Goal: Task Accomplishment & Management: Use online tool/utility

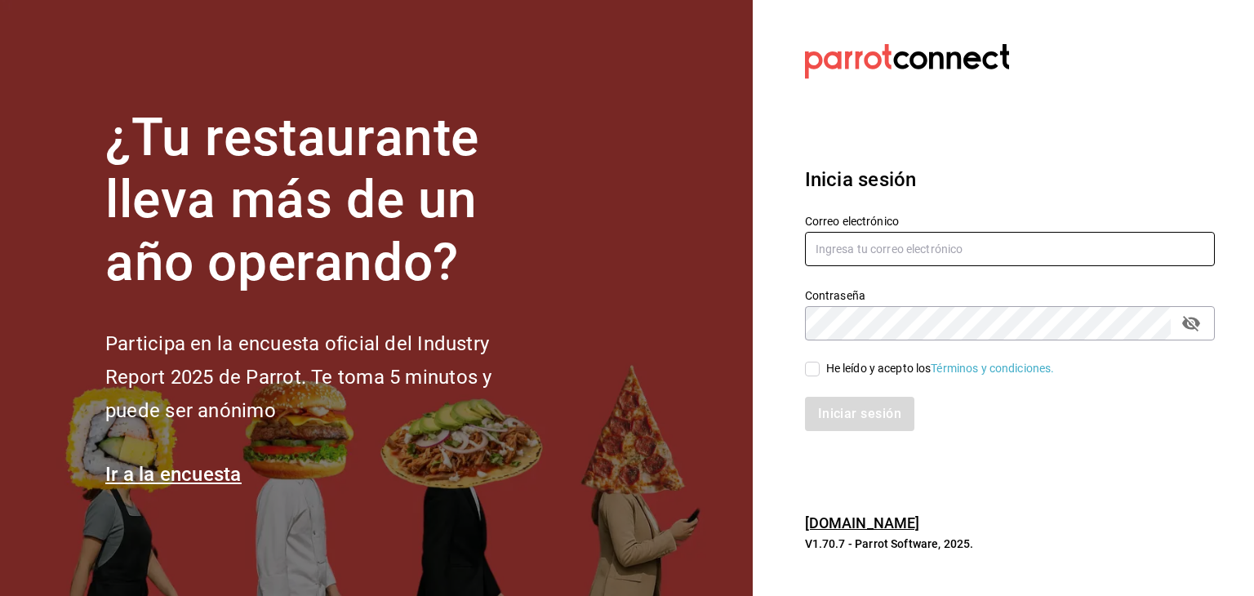
type input "[PERSON_NAME][EMAIL_ADDRESS][PERSON_NAME][DOMAIN_NAME]"
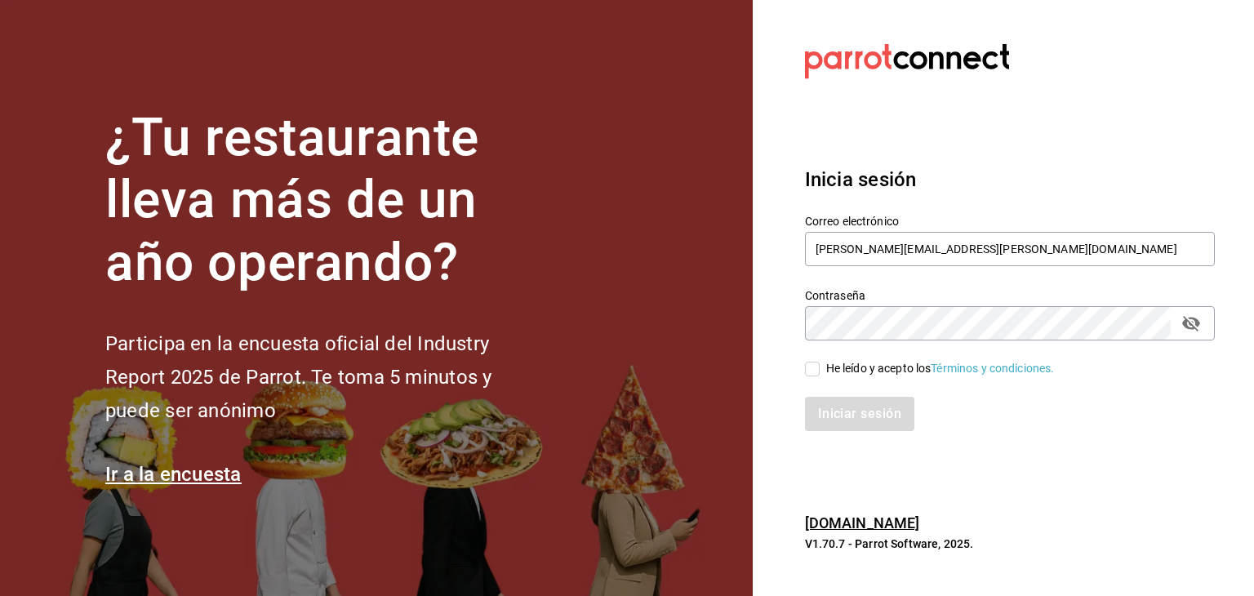
click at [820, 363] on span "He leído y acepto los Términos y condiciones." at bounding box center [937, 368] width 235 height 17
click at [820, 363] on input "He leído y acepto los Términos y condiciones." at bounding box center [812, 369] width 15 height 15
checkbox input "true"
click at [835, 412] on button "Iniciar sesión" at bounding box center [860, 414] width 111 height 34
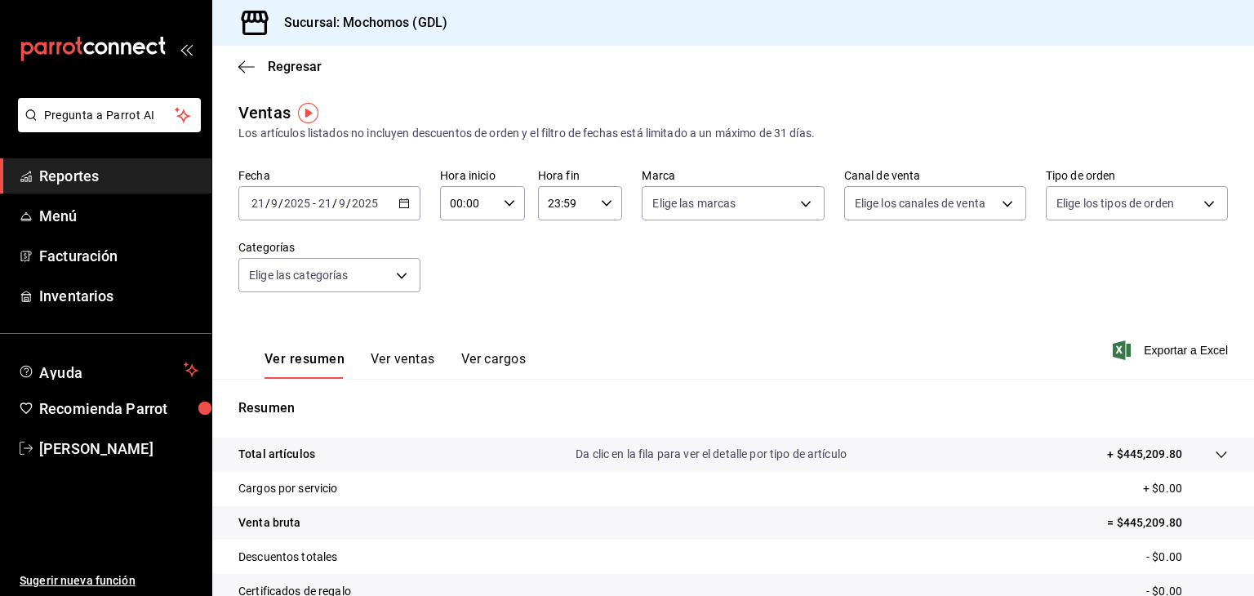
click at [400, 202] on \(Stroke\) "button" at bounding box center [404, 202] width 9 height 1
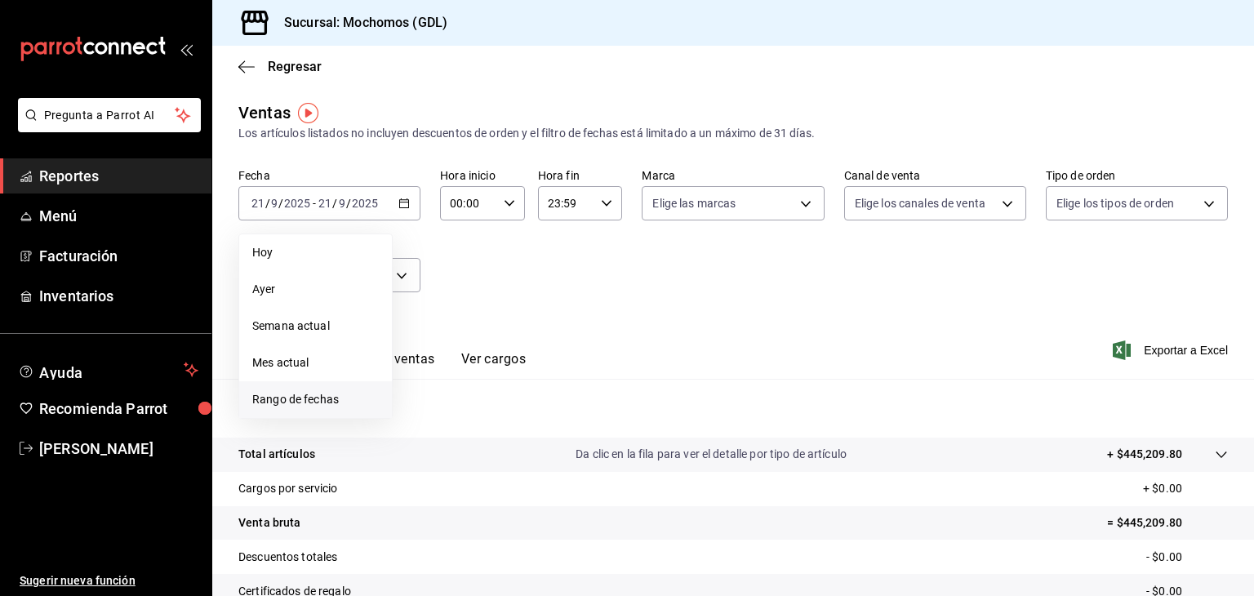
click at [314, 393] on span "Rango de fechas" at bounding box center [315, 399] width 127 height 17
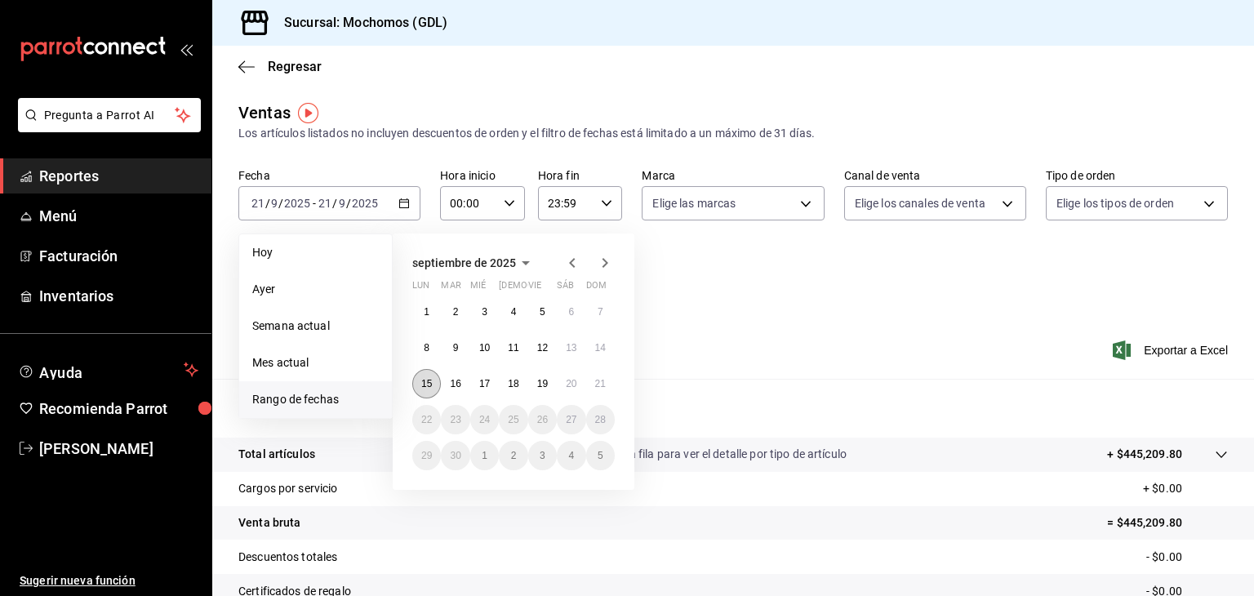
click at [426, 386] on abbr "15" at bounding box center [426, 383] width 11 height 11
click at [604, 382] on abbr "21" at bounding box center [600, 383] width 11 height 11
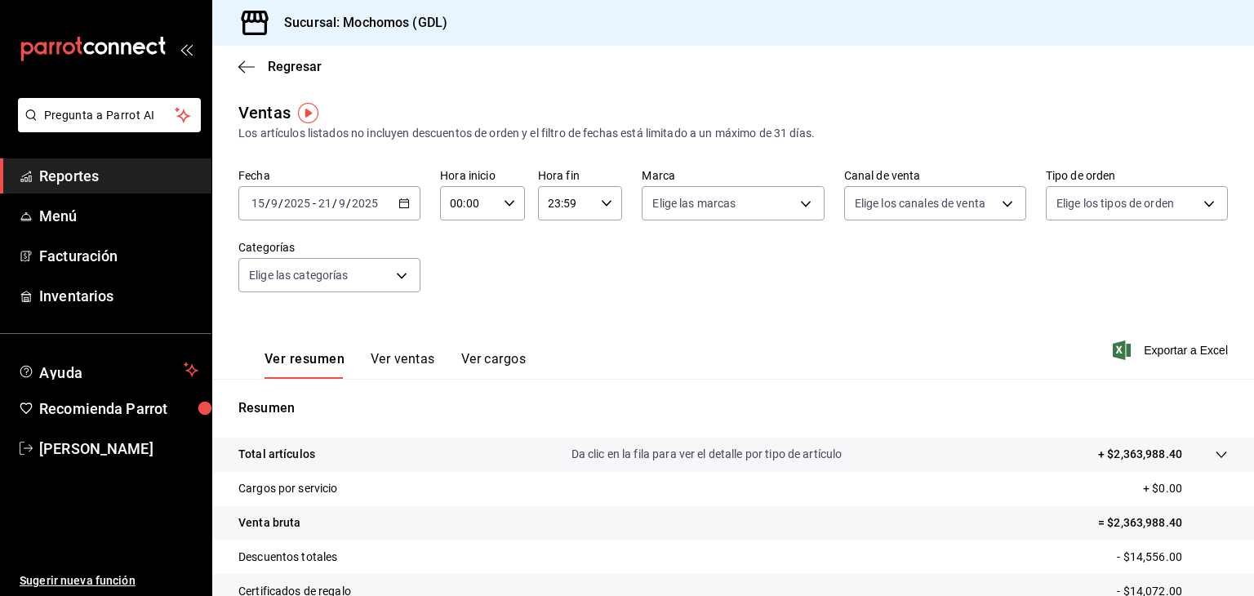
click at [505, 202] on icon "button" at bounding box center [509, 203] width 11 height 11
click at [457, 340] on span "05" at bounding box center [459, 342] width 16 height 13
type input "05:00"
click at [847, 230] on div at bounding box center [627, 298] width 1254 height 596
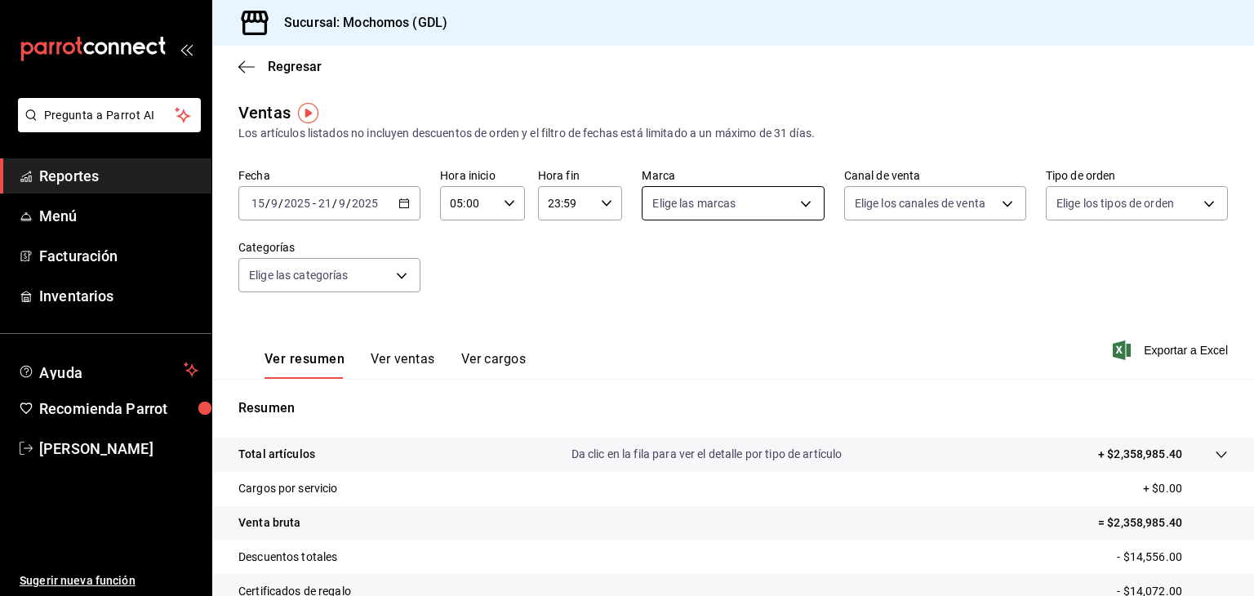
click at [771, 206] on body "Pregunta a Parrot AI Reportes Menú Facturación Inventarios Ayuda Recomienda Par…" at bounding box center [627, 298] width 1254 height 596
click at [735, 314] on span "Mochomos (GDL)" at bounding box center [745, 321] width 127 height 17
type input "36c25d4a-7cb0-456c-a434-e981d54830bc"
checkbox input "true"
click at [1000, 291] on div at bounding box center [627, 298] width 1254 height 596
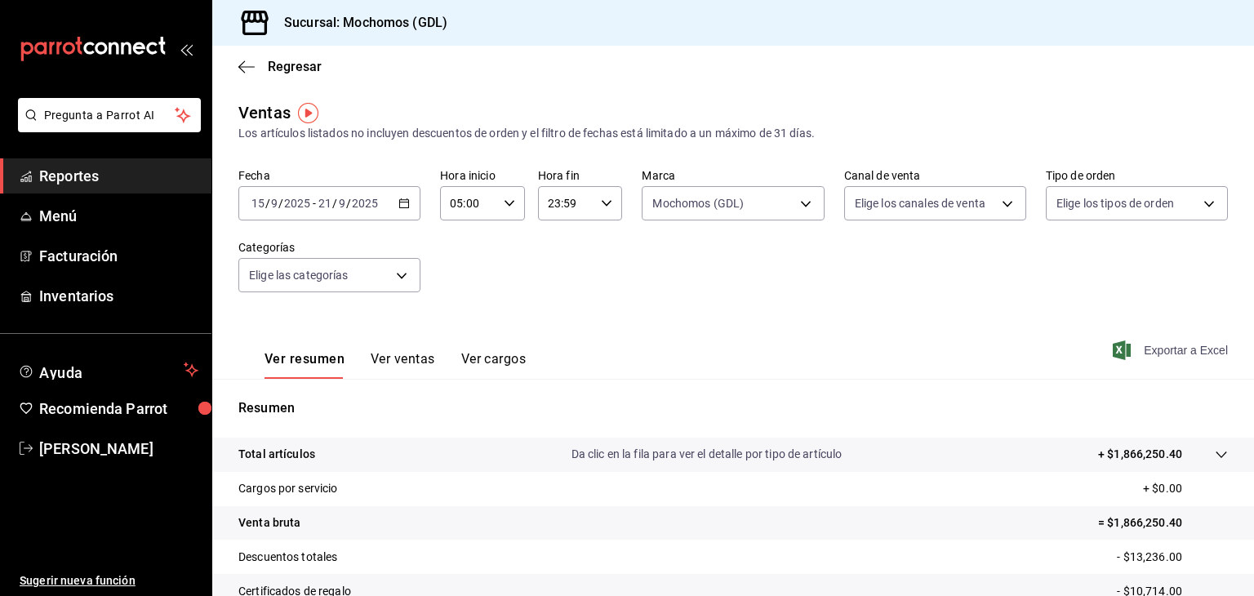
click at [1153, 349] on span "Exportar a Excel" at bounding box center [1172, 350] width 112 height 20
